Goal: Task Accomplishment & Management: Complete application form

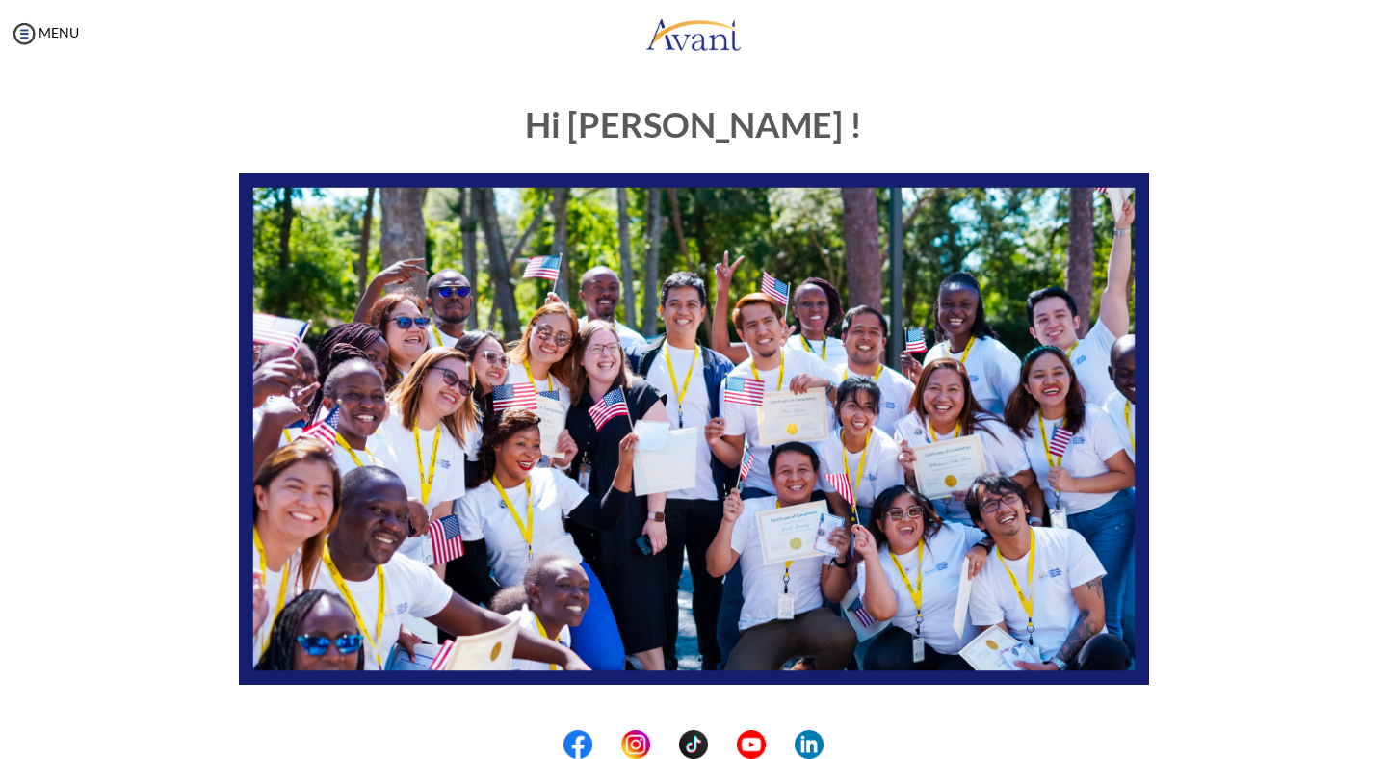
scroll to position [311, 0]
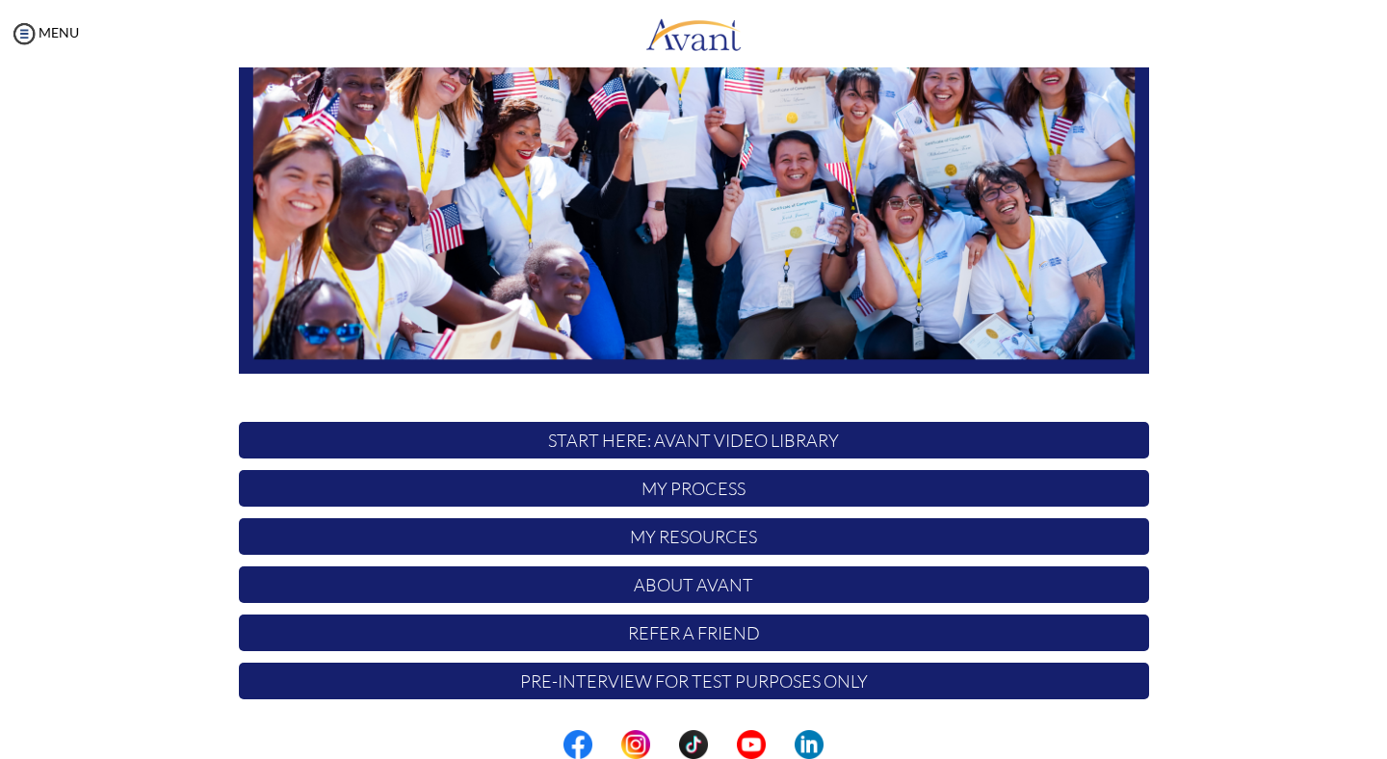
click at [660, 492] on p "My Process" at bounding box center [694, 488] width 910 height 37
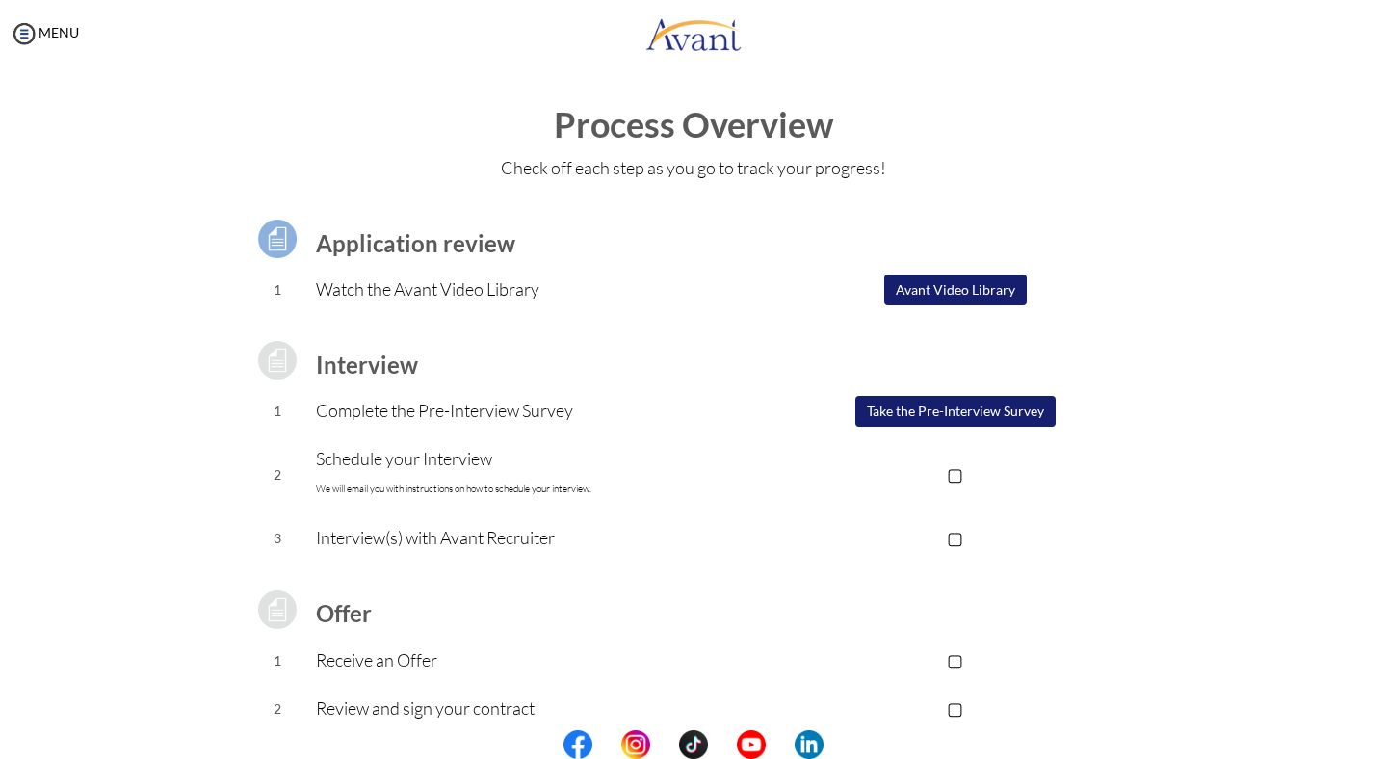
scroll to position [117, 0]
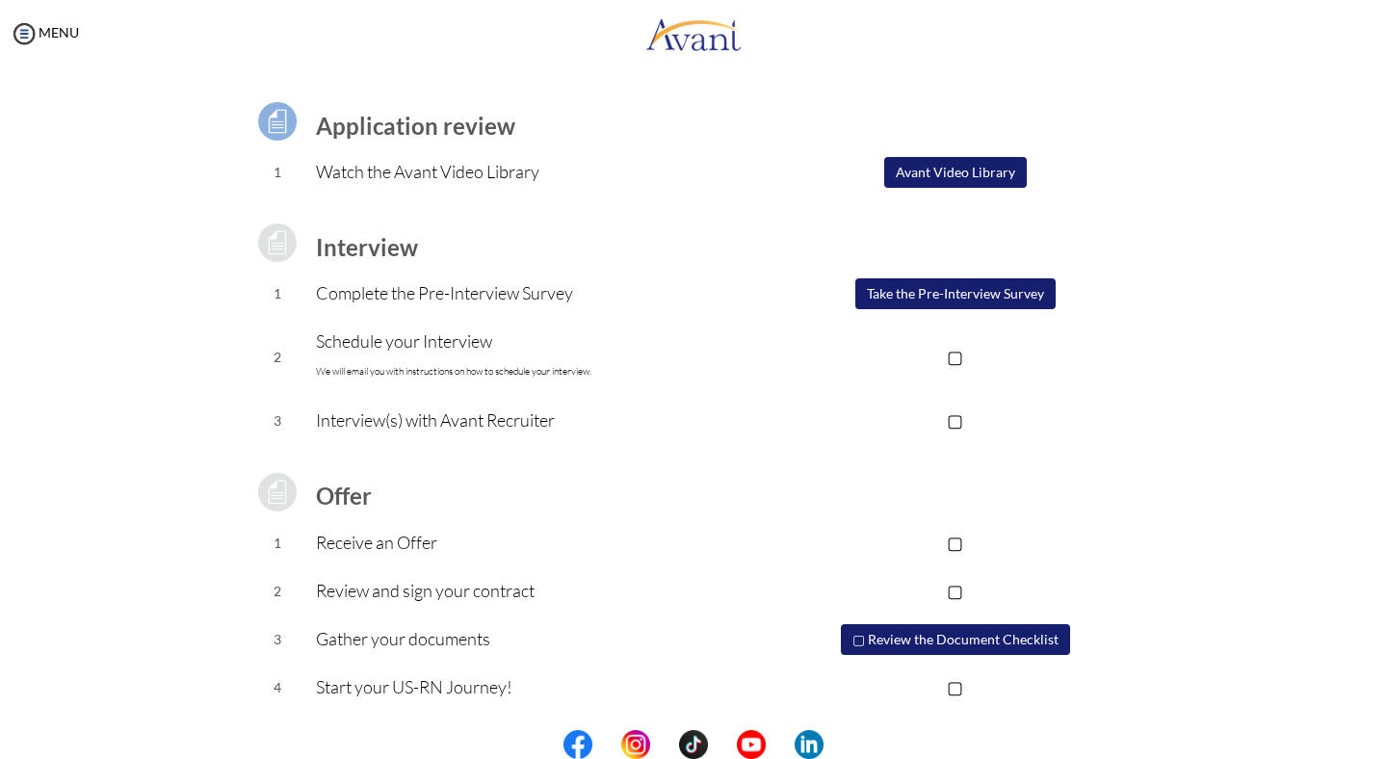
click at [959, 352] on p "▢" at bounding box center [955, 356] width 386 height 27
click at [955, 426] on p "▢" at bounding box center [955, 419] width 386 height 27
click at [961, 547] on p "▢" at bounding box center [955, 542] width 386 height 27
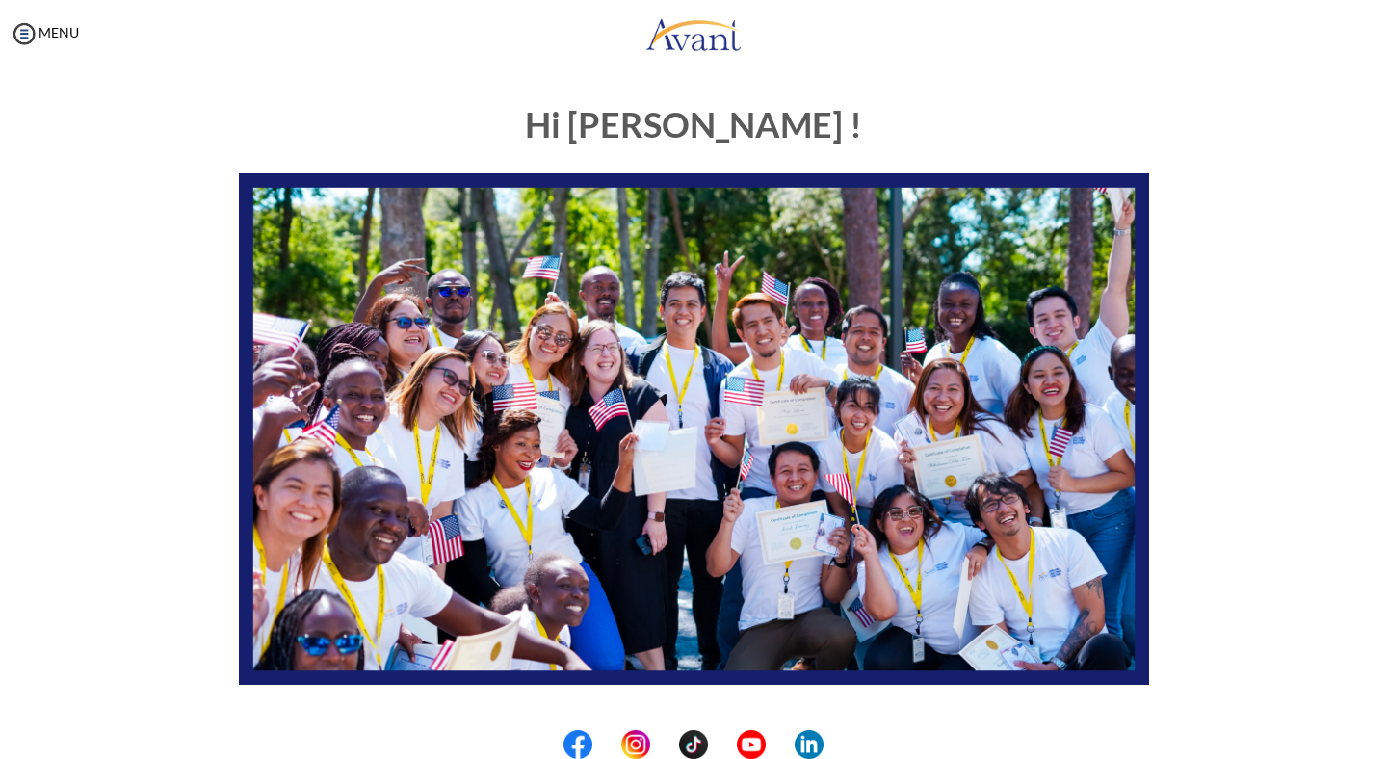
scroll to position [311, 0]
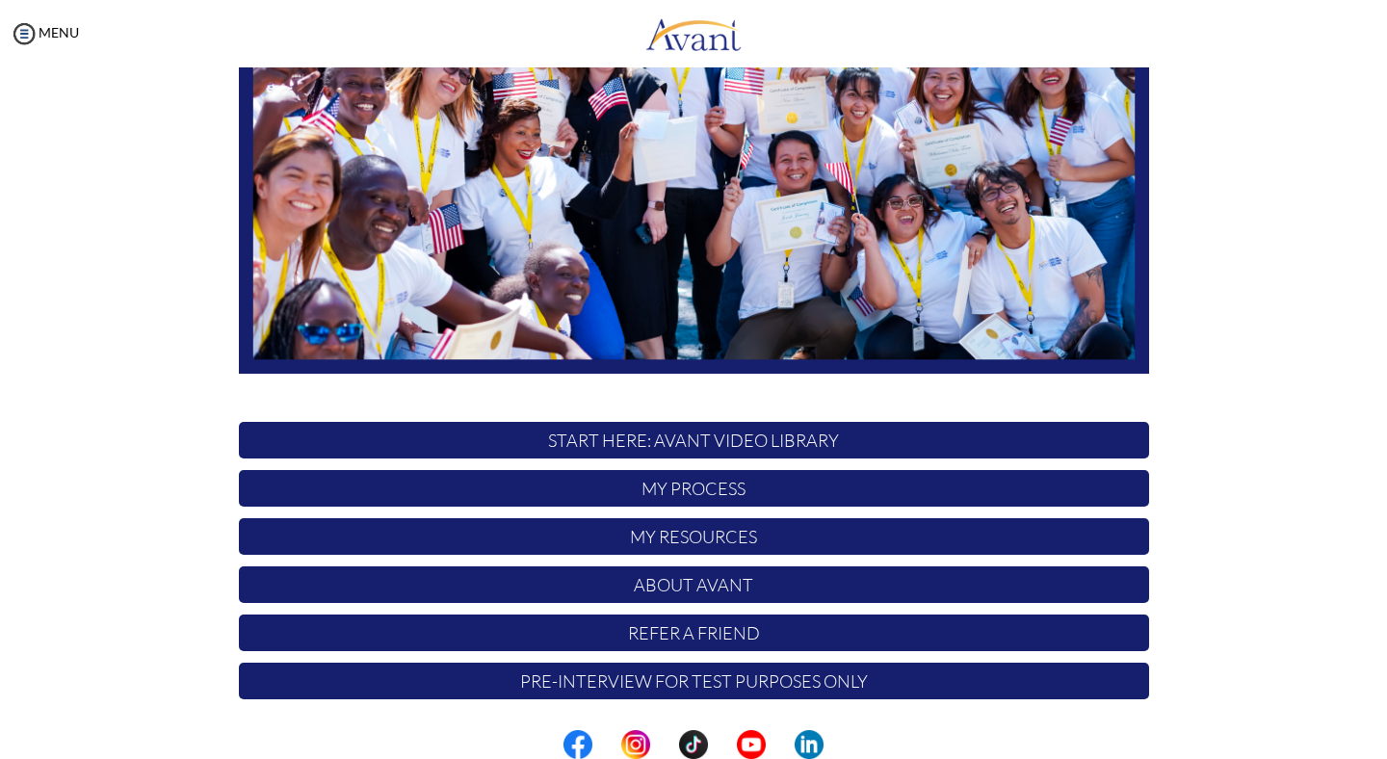
click at [696, 488] on p "My Process" at bounding box center [694, 488] width 910 height 37
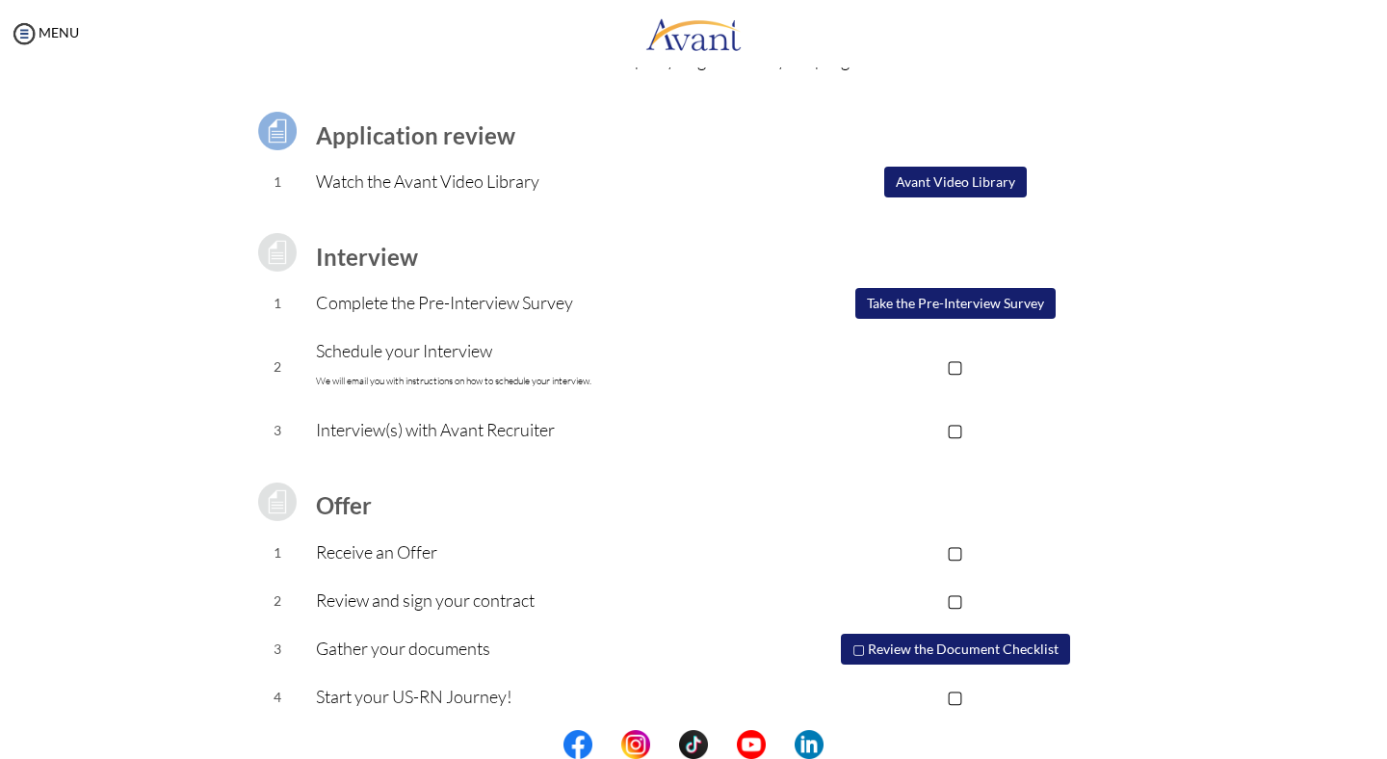
scroll to position [117, 0]
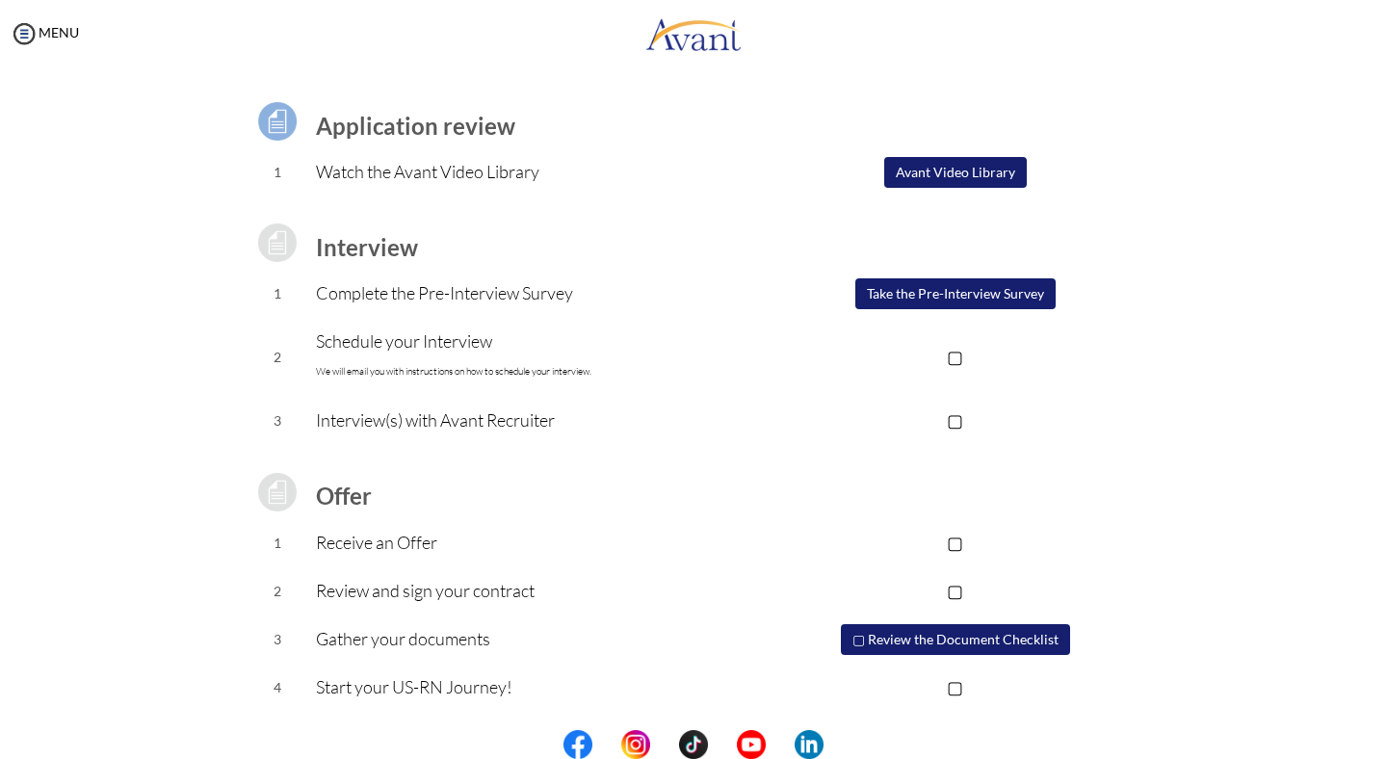
click at [976, 626] on button "▢ Review the Document Checklist" at bounding box center [955, 639] width 229 height 31
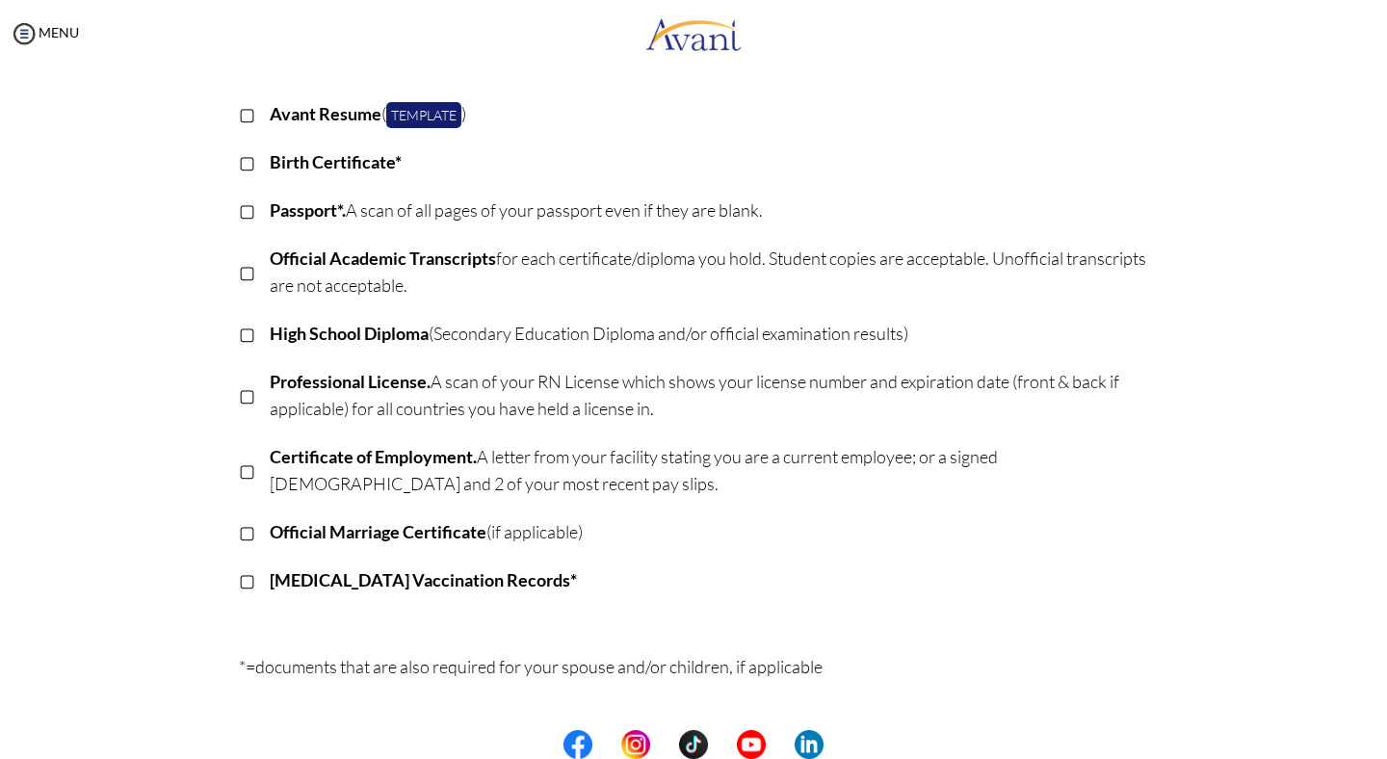
scroll to position [217, 0]
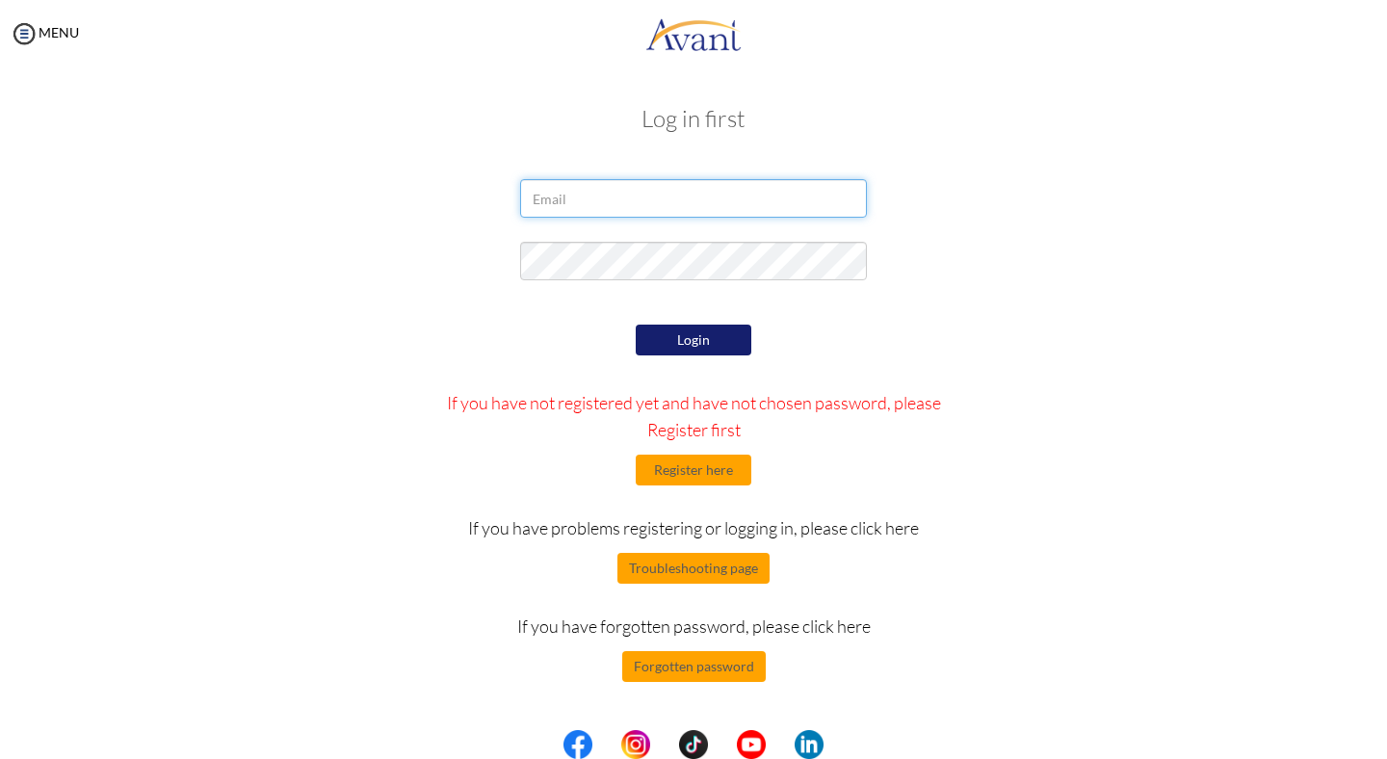
click at [618, 203] on input "email" at bounding box center [693, 198] width 347 height 39
type input "[EMAIL_ADDRESS][DOMAIN_NAME]"
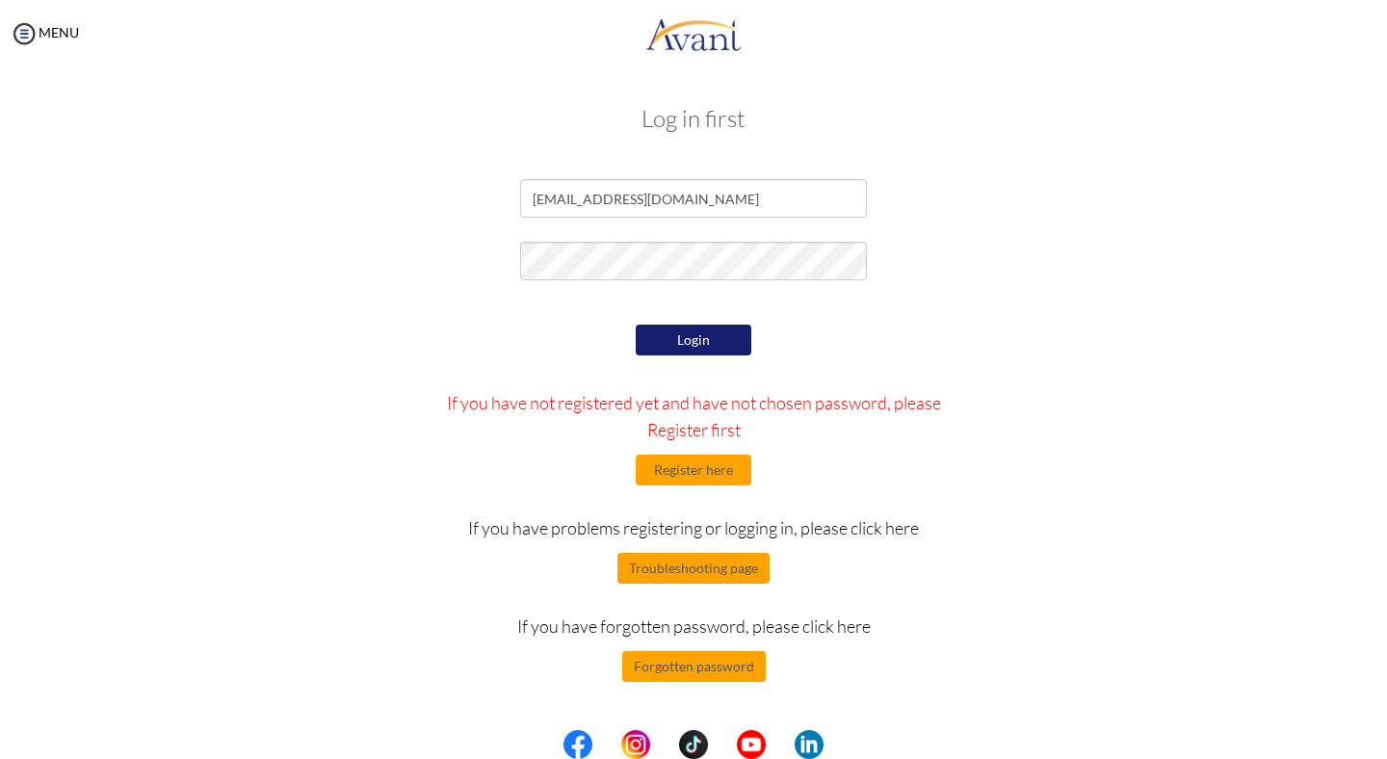
click at [712, 344] on button "Login" at bounding box center [694, 340] width 116 height 31
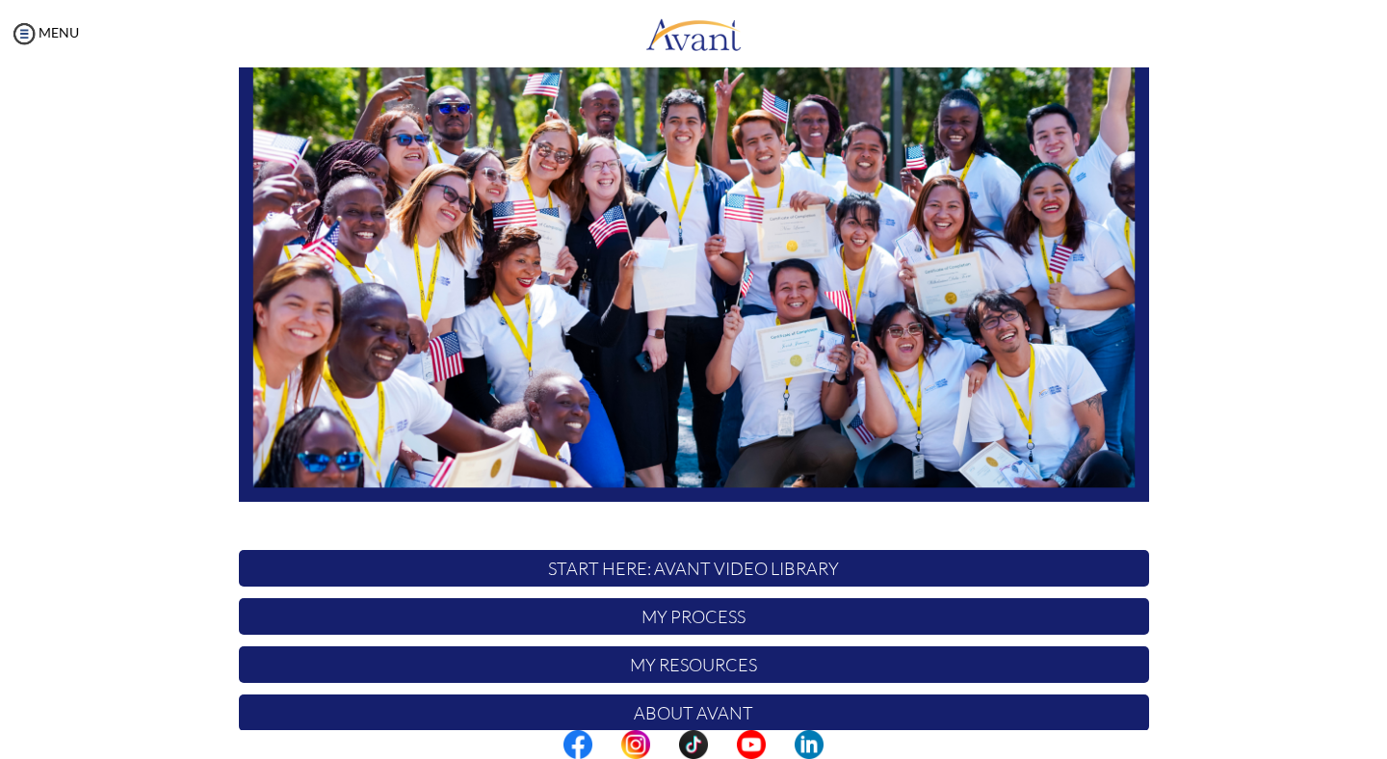
scroll to position [311, 0]
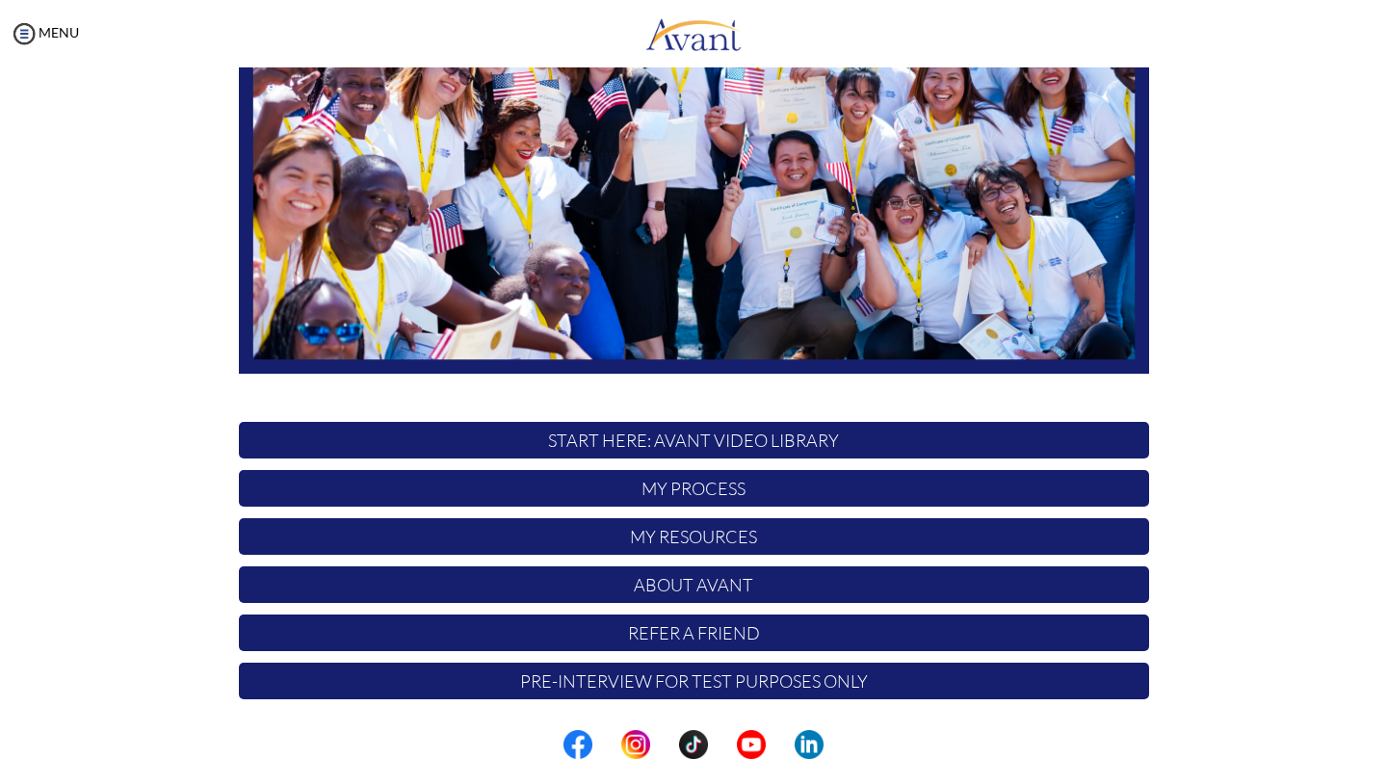
click at [650, 534] on p "My Resources" at bounding box center [694, 536] width 910 height 37
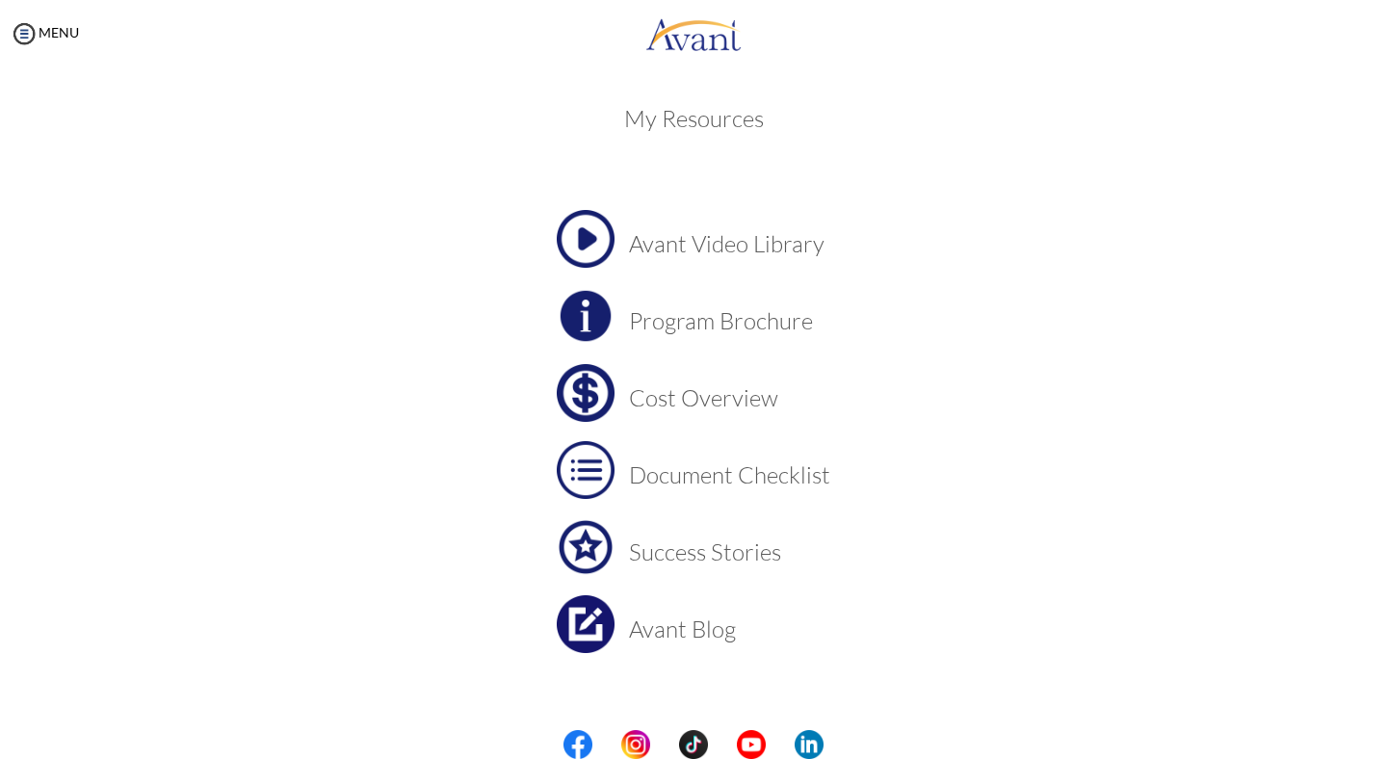
click at [702, 474] on h3 "Document Checklist" at bounding box center [729, 474] width 201 height 25
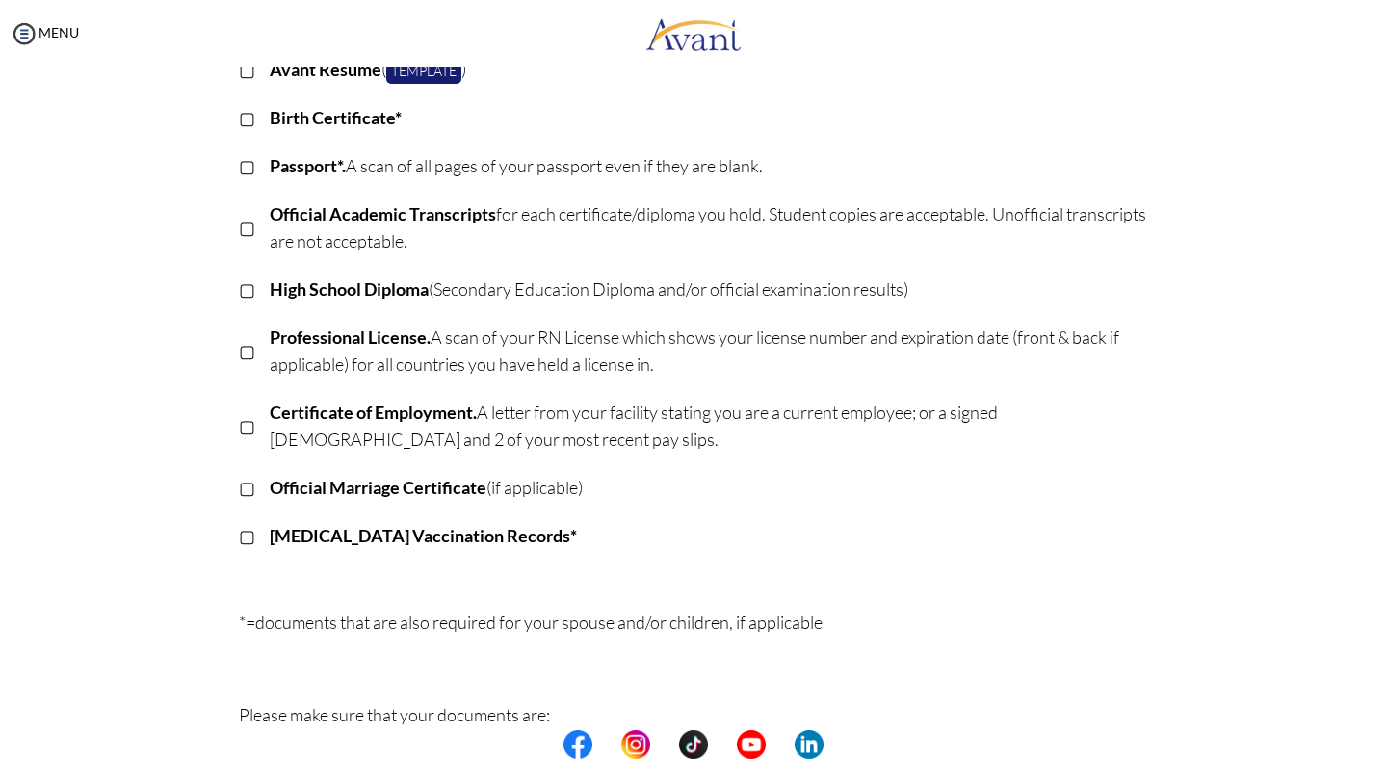
scroll to position [271, 0]
